Goal: Task Accomplishment & Management: Manage account settings

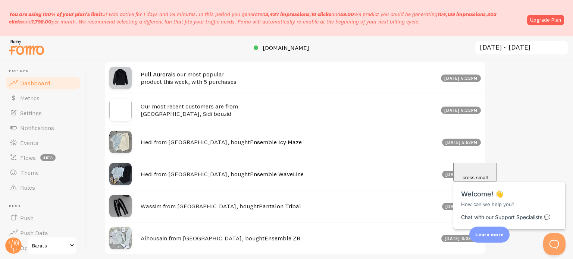
scroll to position [394, 0]
click at [26, 106] on link "Settings" at bounding box center [42, 113] width 77 height 15
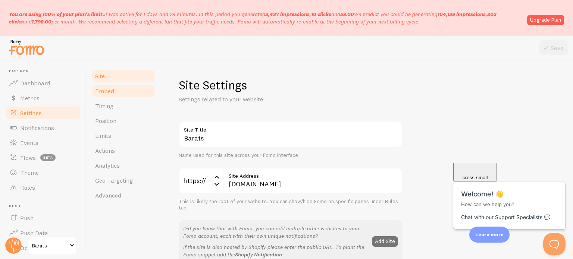
click at [122, 92] on link "Embed" at bounding box center [123, 91] width 65 height 15
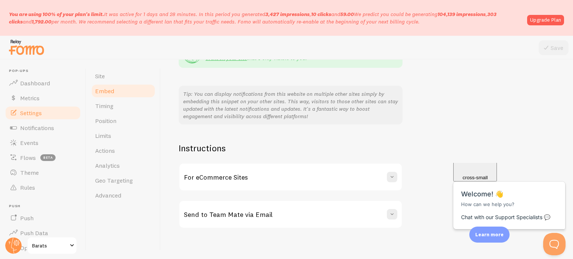
scroll to position [176, 0]
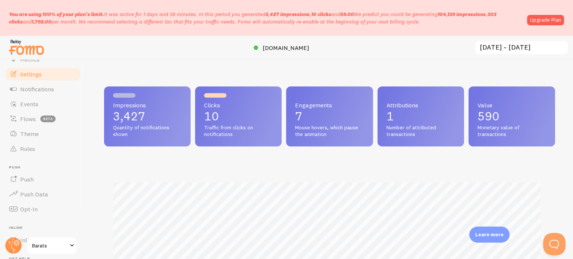
scroll to position [39, 0]
click at [38, 92] on span "Notifications" at bounding box center [37, 88] width 34 height 7
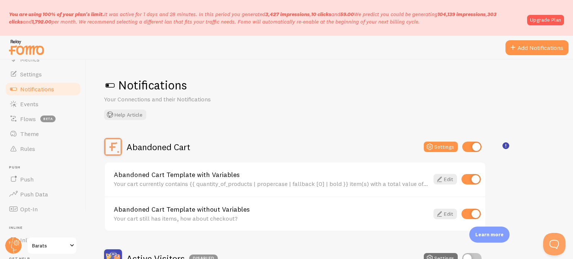
click at [111, 85] on span at bounding box center [110, 85] width 12 height 12
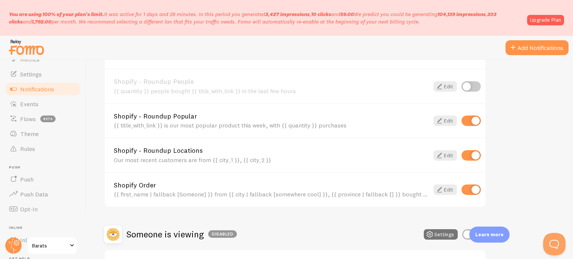
scroll to position [375, 0]
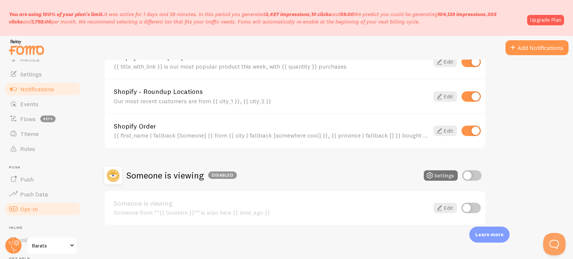
click at [39, 208] on link "Opt-In" at bounding box center [42, 209] width 77 height 15
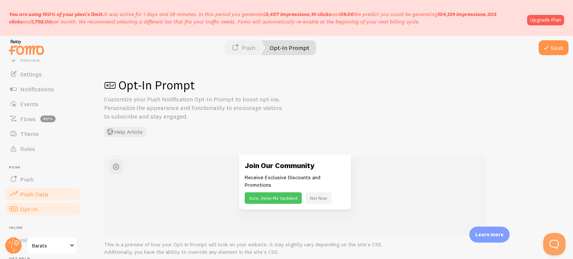
click at [40, 192] on span "Push Data" at bounding box center [34, 194] width 28 height 7
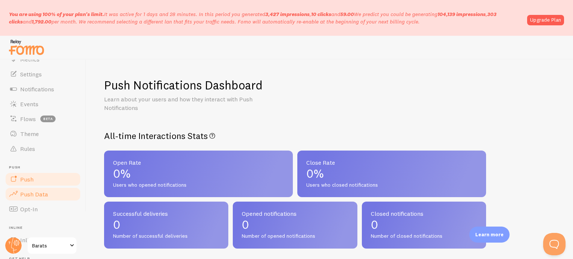
click at [49, 183] on link "Push" at bounding box center [42, 179] width 77 height 15
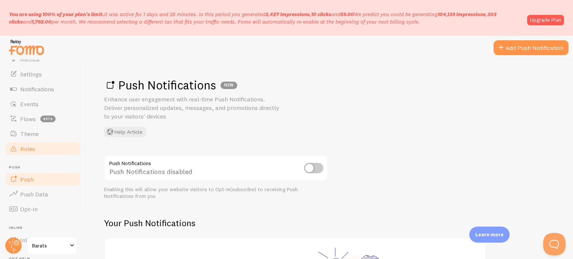
click at [41, 154] on link "Rules" at bounding box center [42, 148] width 77 height 15
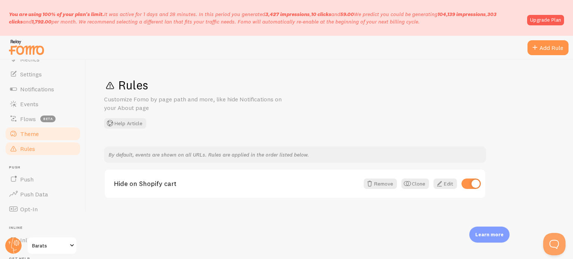
click at [35, 129] on link "Theme" at bounding box center [42, 133] width 77 height 15
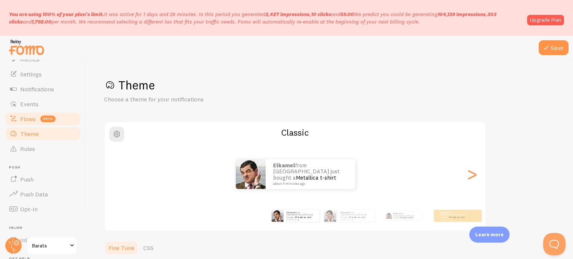
click at [34, 120] on span "Flows" at bounding box center [28, 118] width 16 height 7
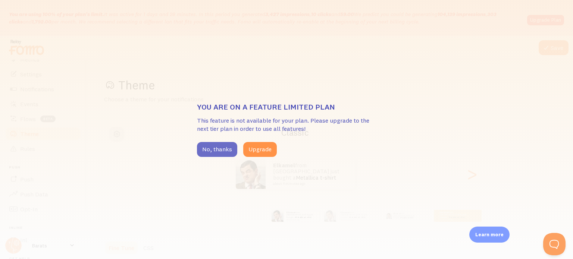
click at [229, 144] on button "No, thanks" at bounding box center [217, 149] width 40 height 15
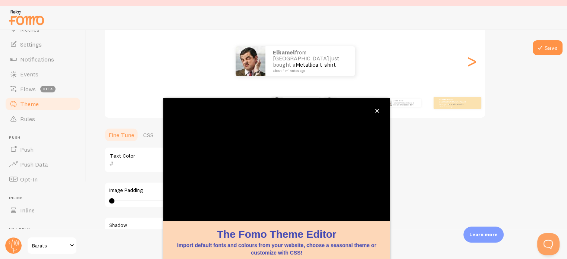
scroll to position [88, 0]
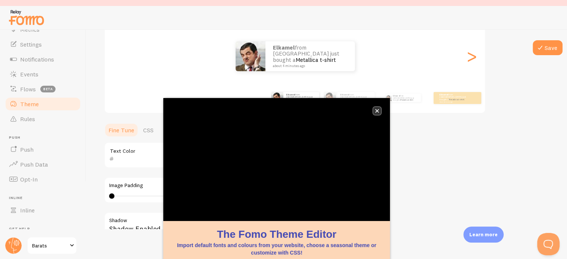
click at [378, 110] on icon "close," at bounding box center [377, 111] width 4 height 4
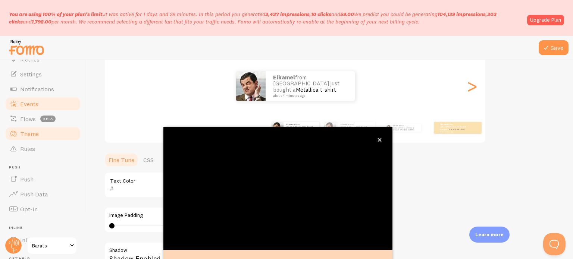
scroll to position [9, 0]
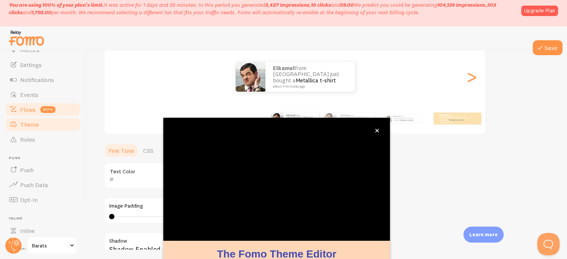
click at [33, 114] on link "Flows beta" at bounding box center [42, 109] width 77 height 15
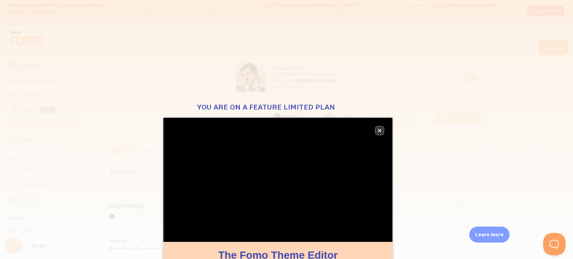
click at [378, 129] on icon "close," at bounding box center [379, 131] width 4 height 4
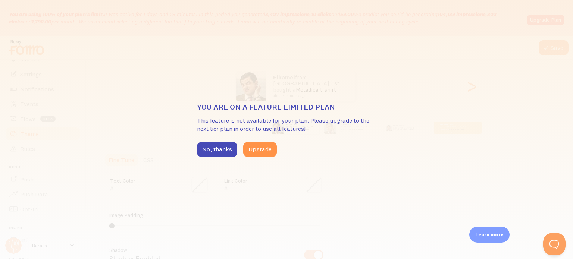
click at [31, 108] on div "You are on a feature limited plan This feature is not available for your plan. …" at bounding box center [286, 129] width 573 height 259
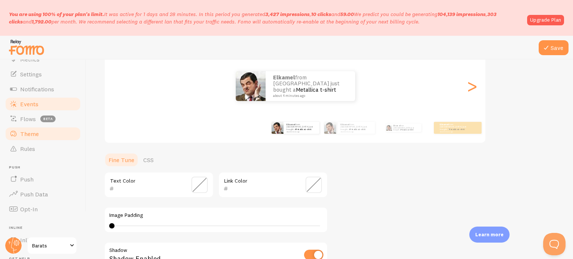
click at [26, 104] on span "Events" at bounding box center [29, 103] width 18 height 7
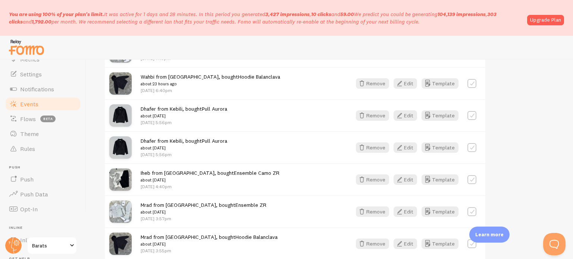
scroll to position [954, 0]
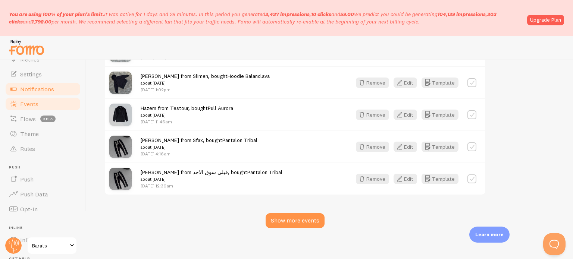
click at [46, 87] on span "Notifications" at bounding box center [37, 88] width 34 height 7
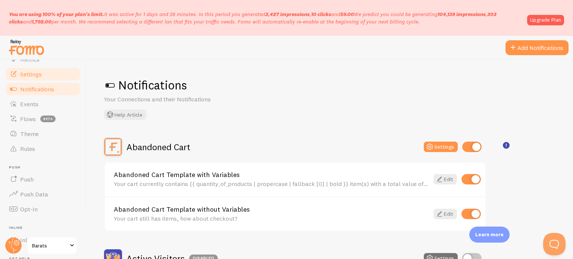
click at [40, 75] on span "Settings" at bounding box center [31, 73] width 22 height 7
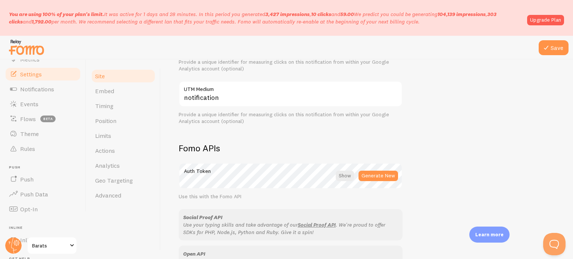
scroll to position [480, 0]
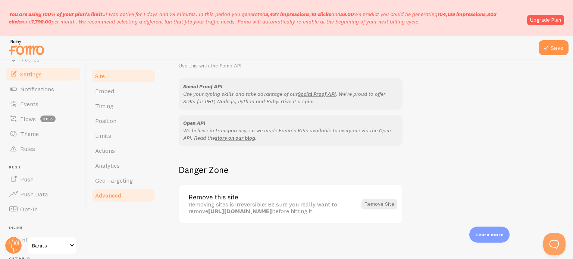
click at [119, 199] on span "Advanced" at bounding box center [108, 195] width 26 height 7
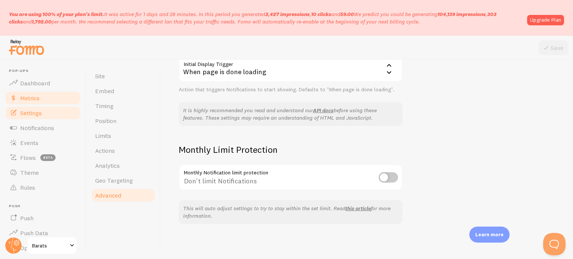
click at [31, 92] on link "Metrics" at bounding box center [42, 98] width 77 height 15
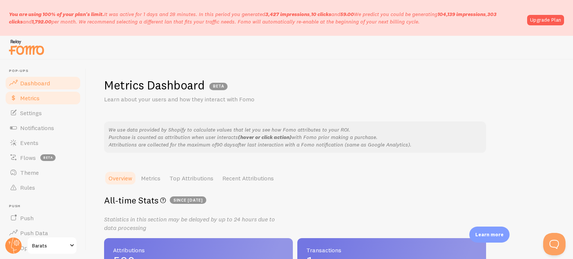
click at [37, 85] on span "Dashboard" at bounding box center [35, 82] width 30 height 7
